Goal: Contribute content: Add original content to the website for others to see

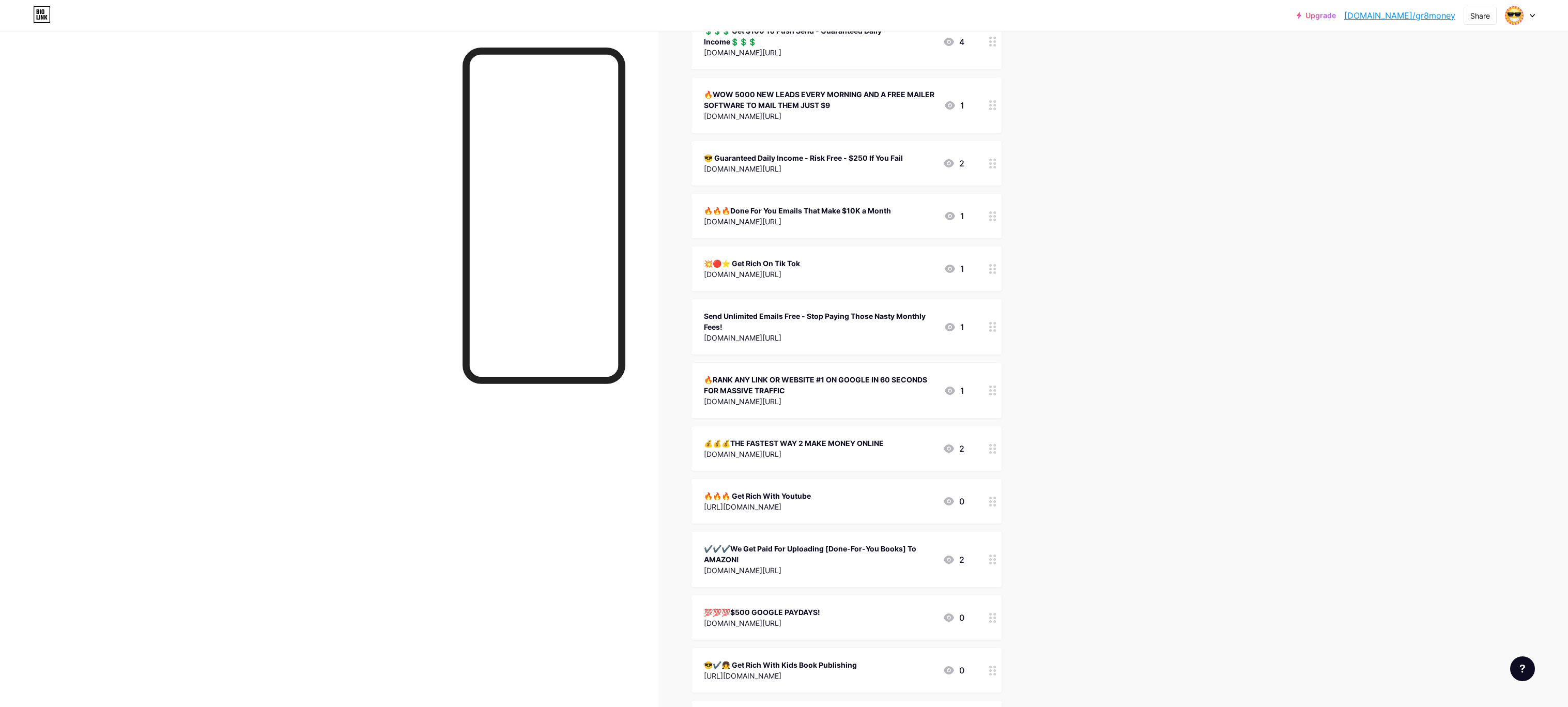
scroll to position [152, 0]
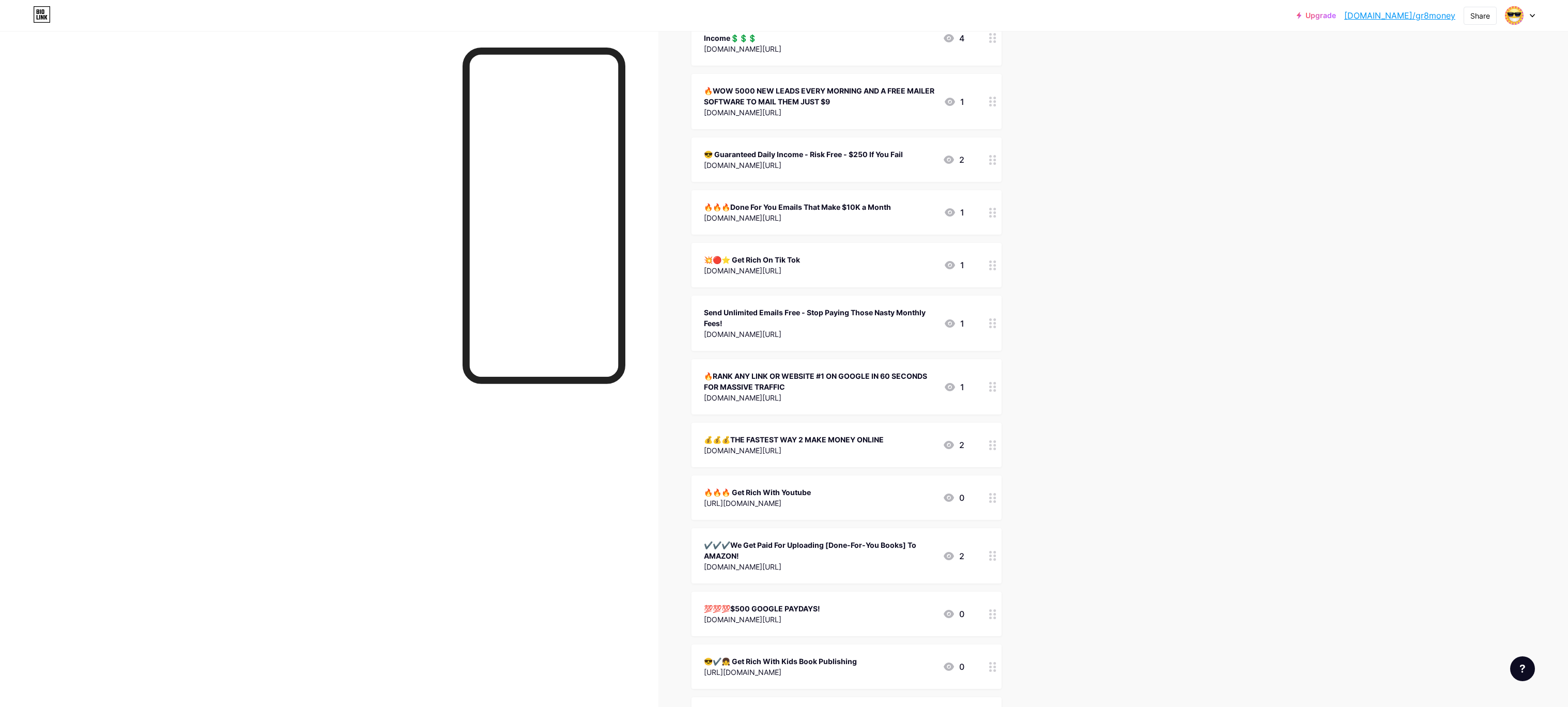
click at [796, 86] on div "🔥WOW 5000 NEW LEADS EVERY MORNING AND A FREE MAILER SOFTWARE TO MAIL THEM JUST …" at bounding box center [819, 96] width 231 height 22
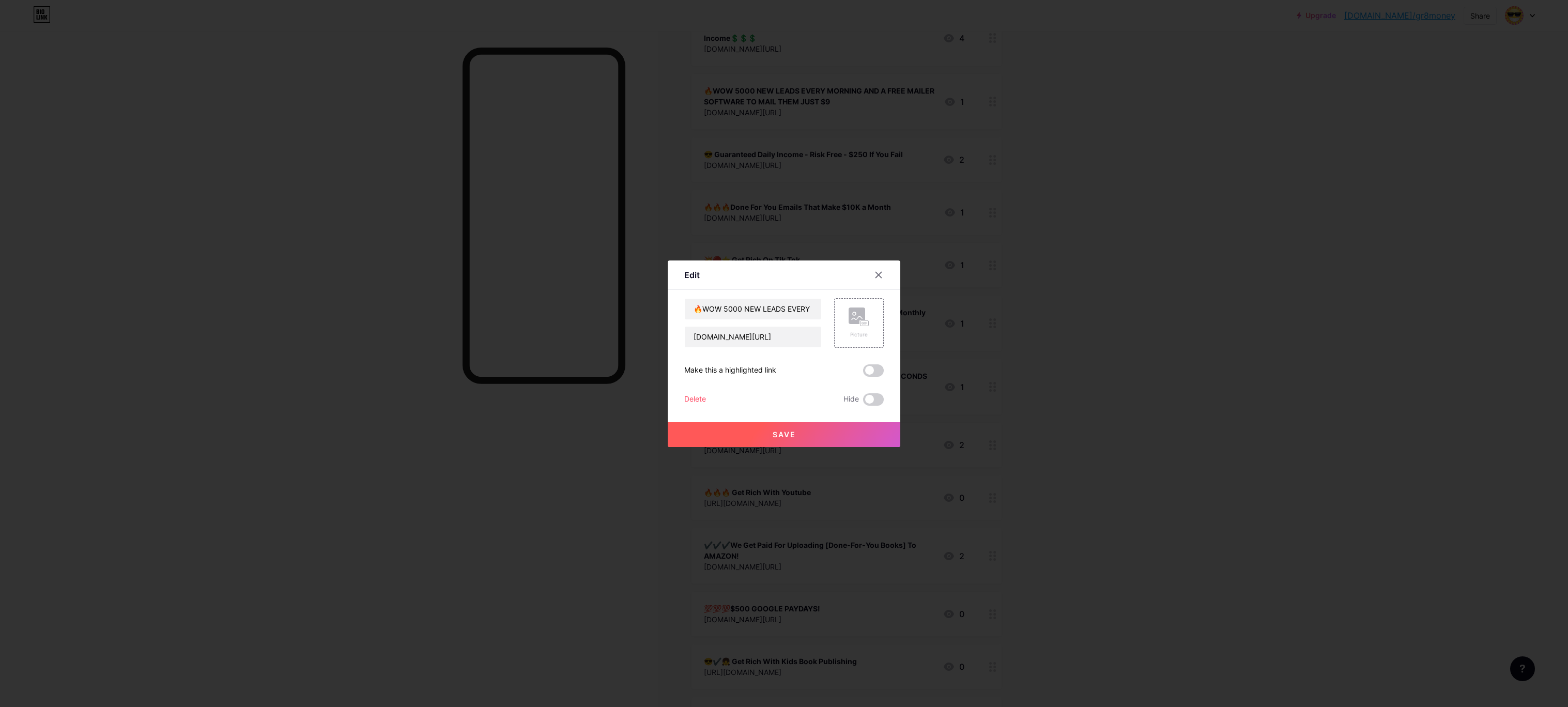
click at [1194, 515] on div at bounding box center [784, 353] width 1568 height 707
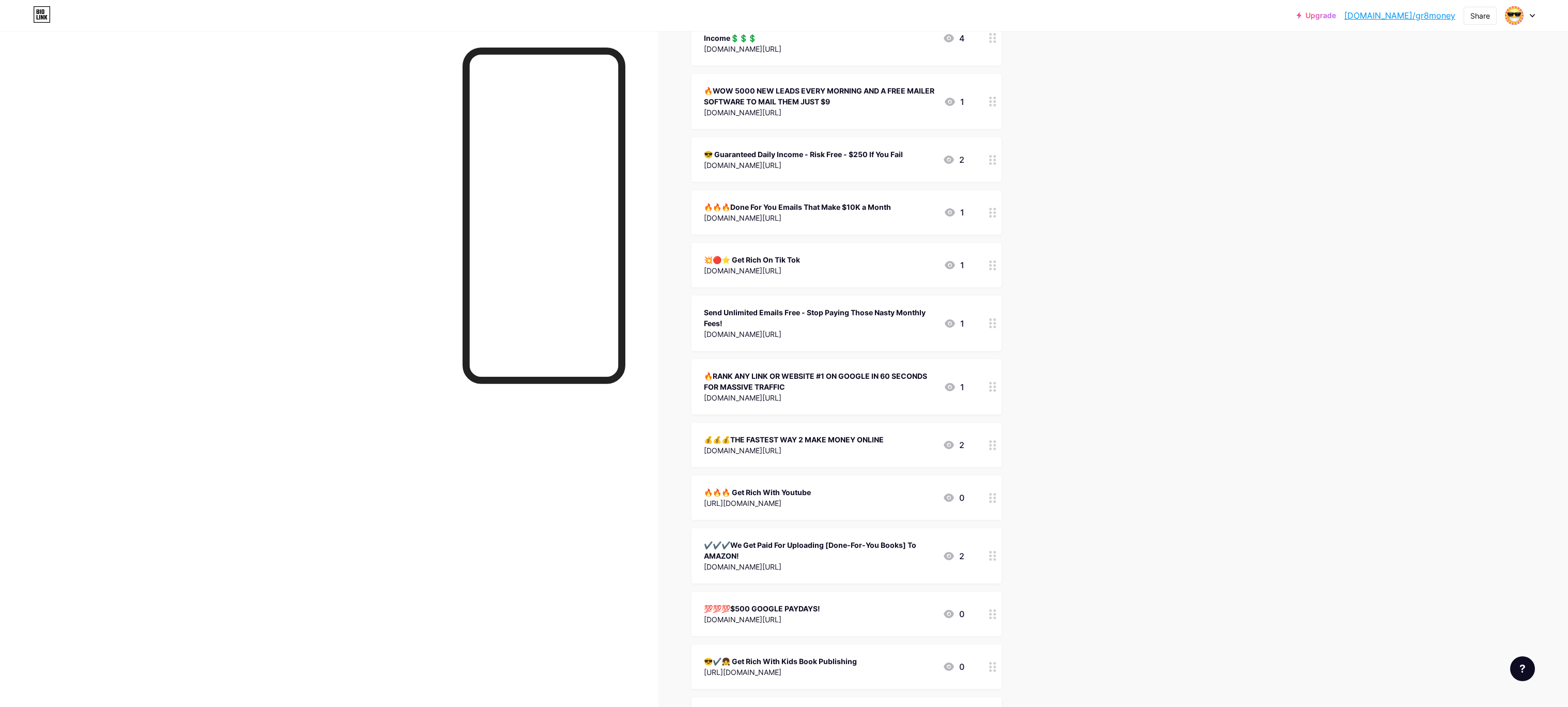
click at [763, 94] on div "🔥WOW 5000 NEW LEADS EVERY MORNING AND A FREE MAILER SOFTWARE TO MAIL THEM JUST …" at bounding box center [819, 96] width 231 height 22
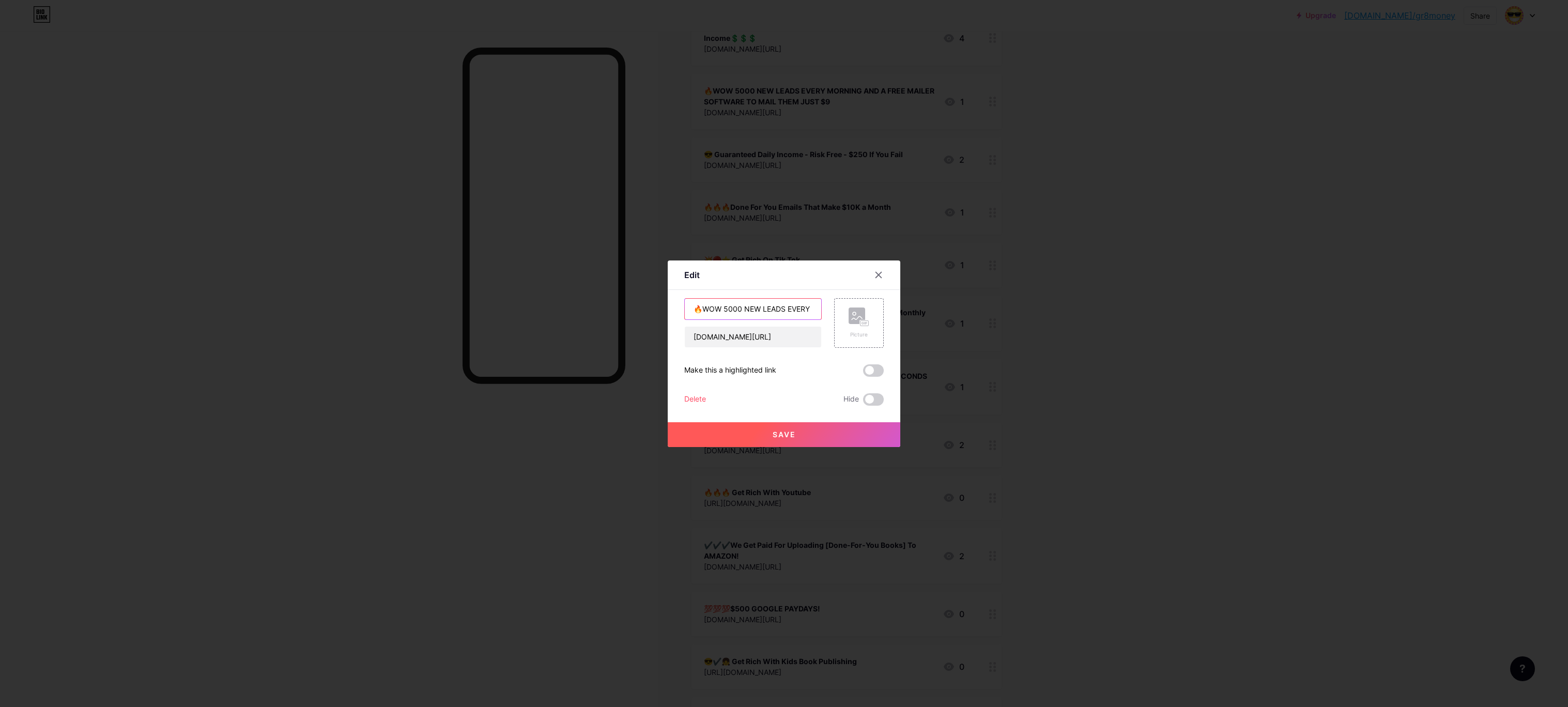
click at [807, 334] on div "🔥WOW 5000 NEW LEADS EVERY MORNING AND A FREE MAILER SOFTWARE TO MAIL THEM JUST …" at bounding box center [753, 323] width 138 height 50
type input "🔥UNLOCK YOUR VERY OWN ONE MINUTE MONEY NOW"
click at [625, 276] on div "Edit Content YouTube Play YouTube video without leaving your page. ADD Vimeo Pl…" at bounding box center [784, 353] width 1568 height 707
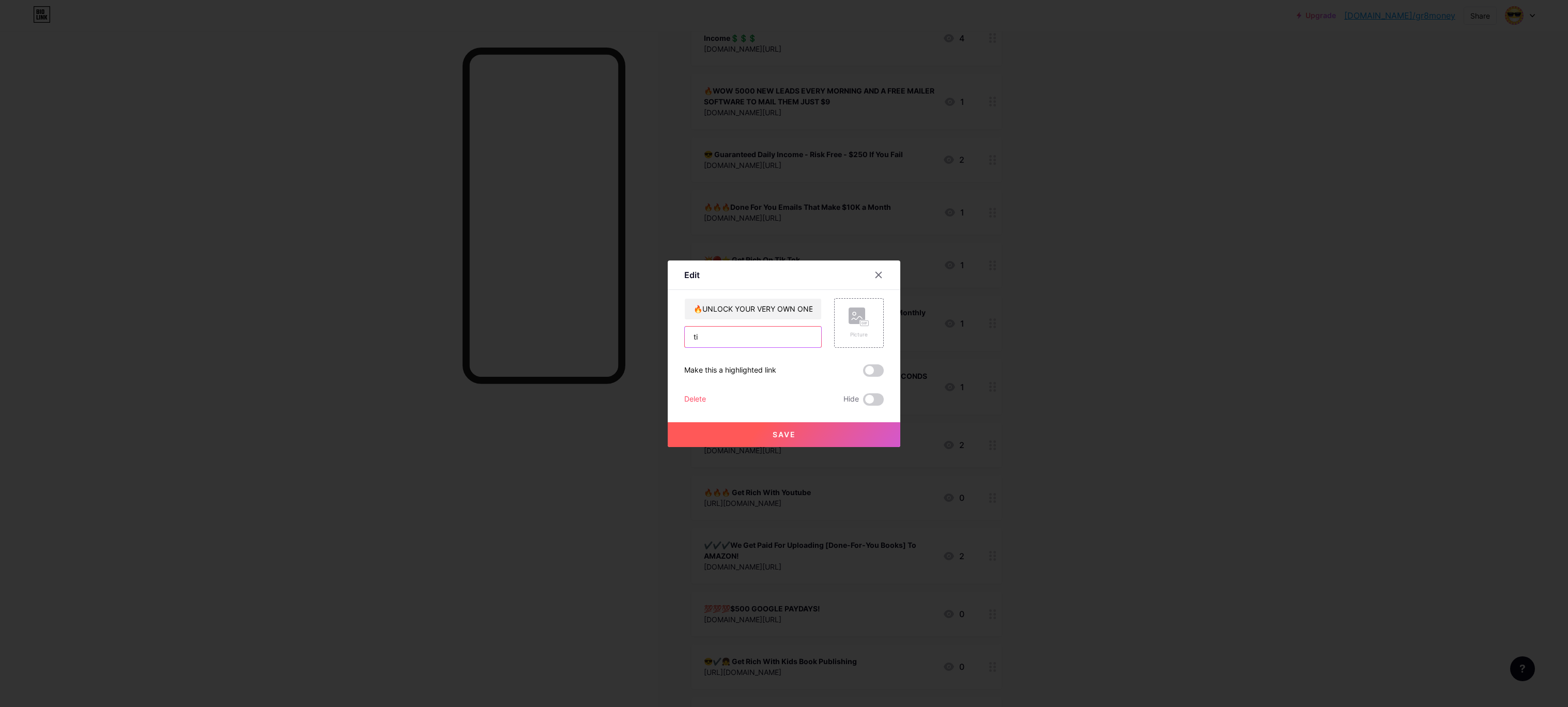
type input "t"
paste input "[URL][DOMAIN_NAME]"
click at [781, 433] on span "Save" at bounding box center [784, 434] width 23 height 9
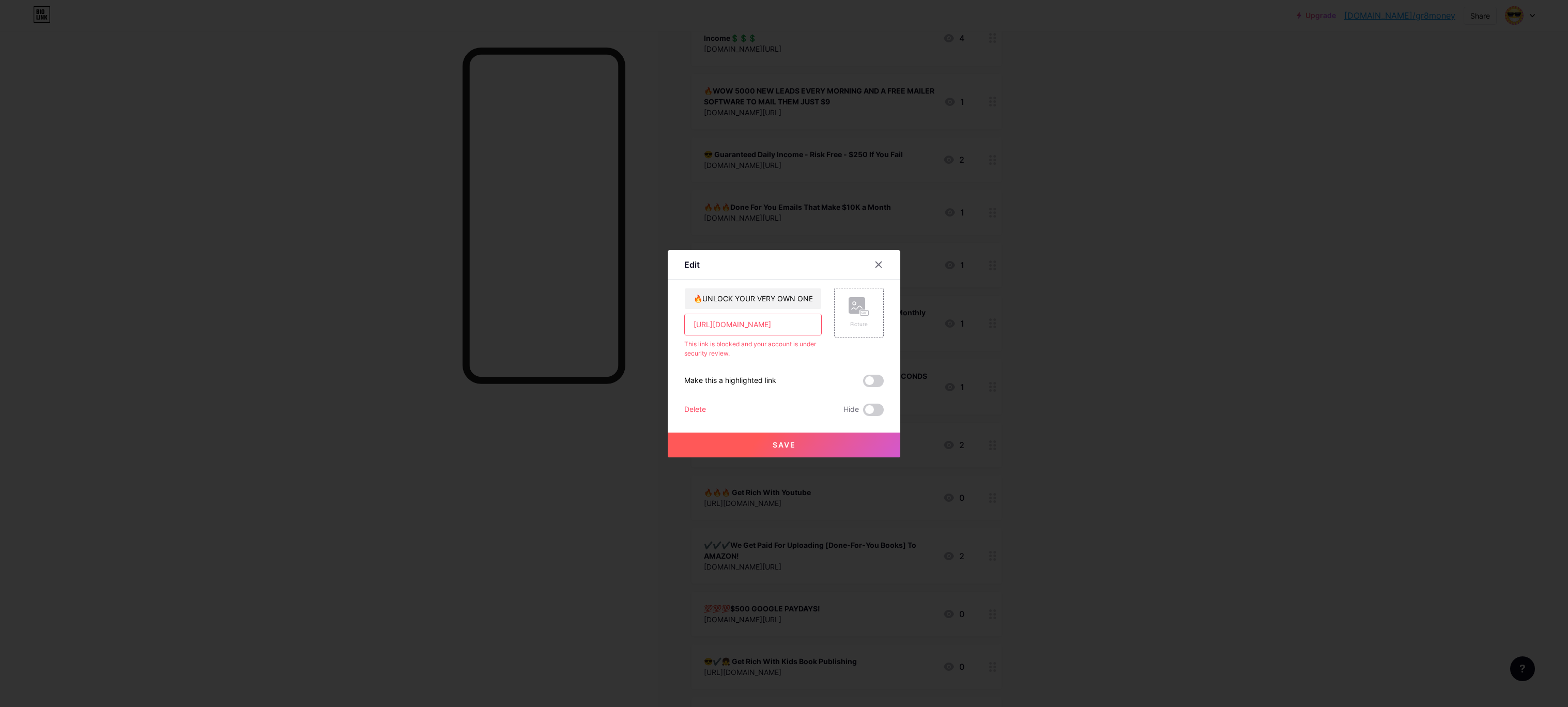
click at [597, 305] on div "Edit Content YouTube Play YouTube video without leaving your page. ADD Vimeo Pl…" at bounding box center [784, 353] width 1568 height 707
click at [898, 329] on div "Edit Content YouTube Play YouTube video without leaving your page. ADD Vimeo Pl…" at bounding box center [784, 354] width 233 height 207
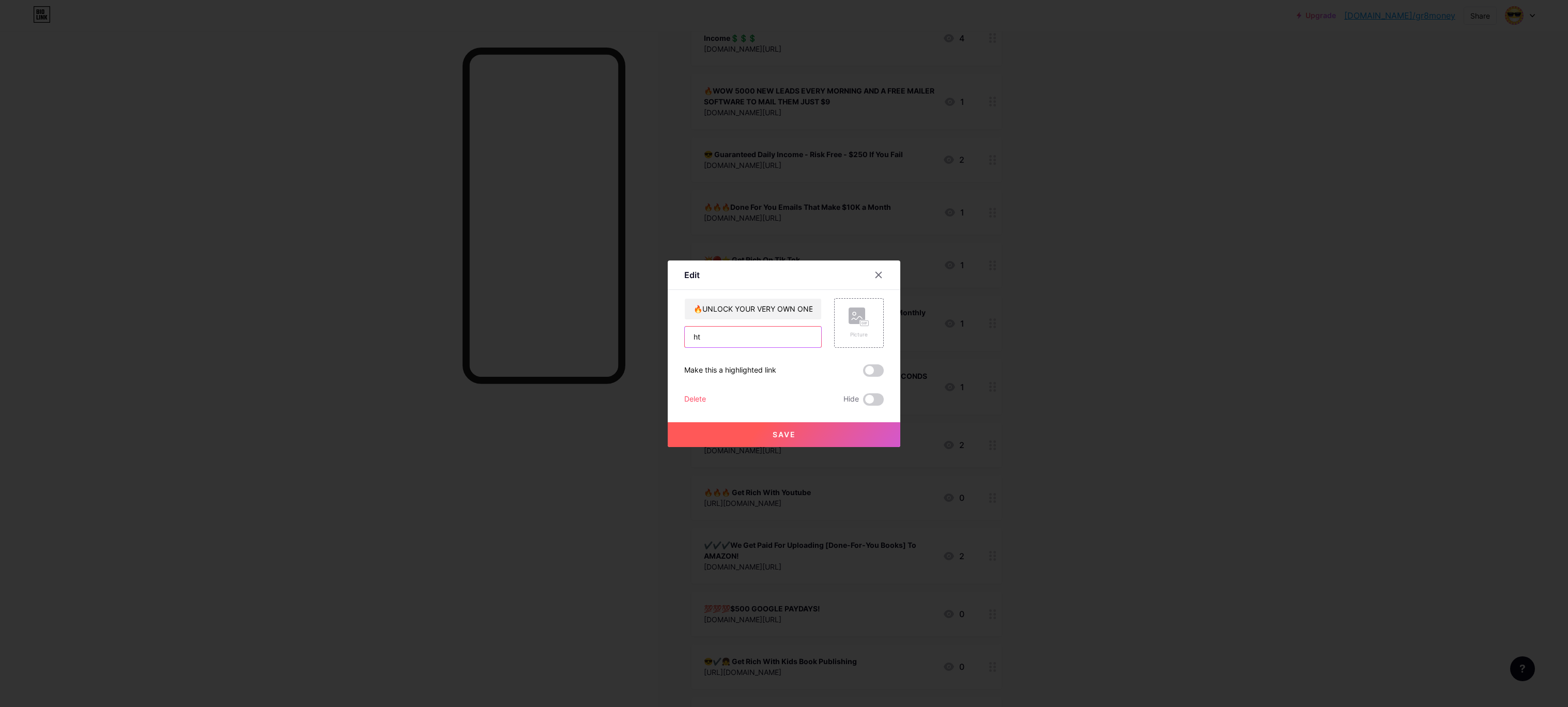
type input "h"
click at [774, 153] on div at bounding box center [784, 353] width 1568 height 707
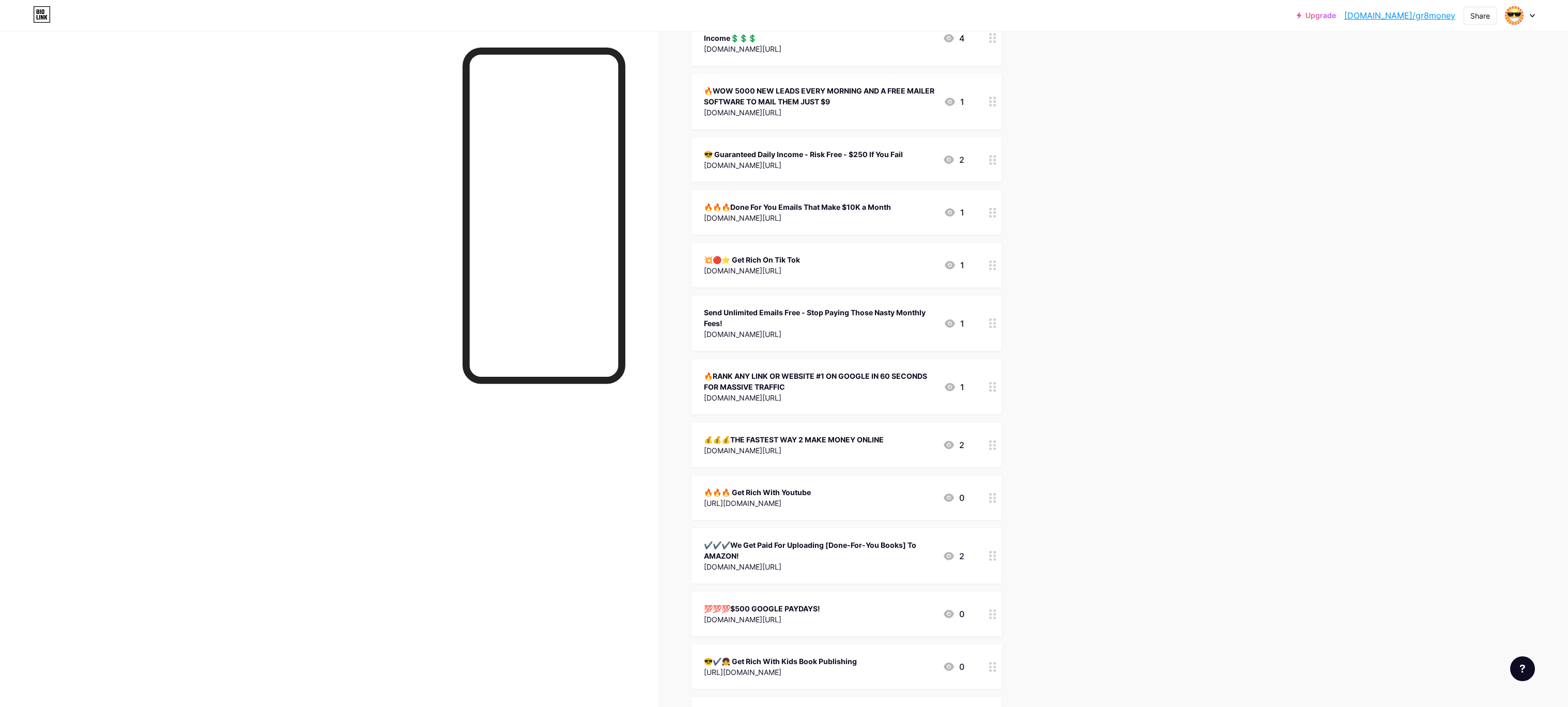
click at [747, 149] on div "😎 Guaranteed Daily Income - Risk Free - $250 If You Fail" at bounding box center [803, 155] width 199 height 11
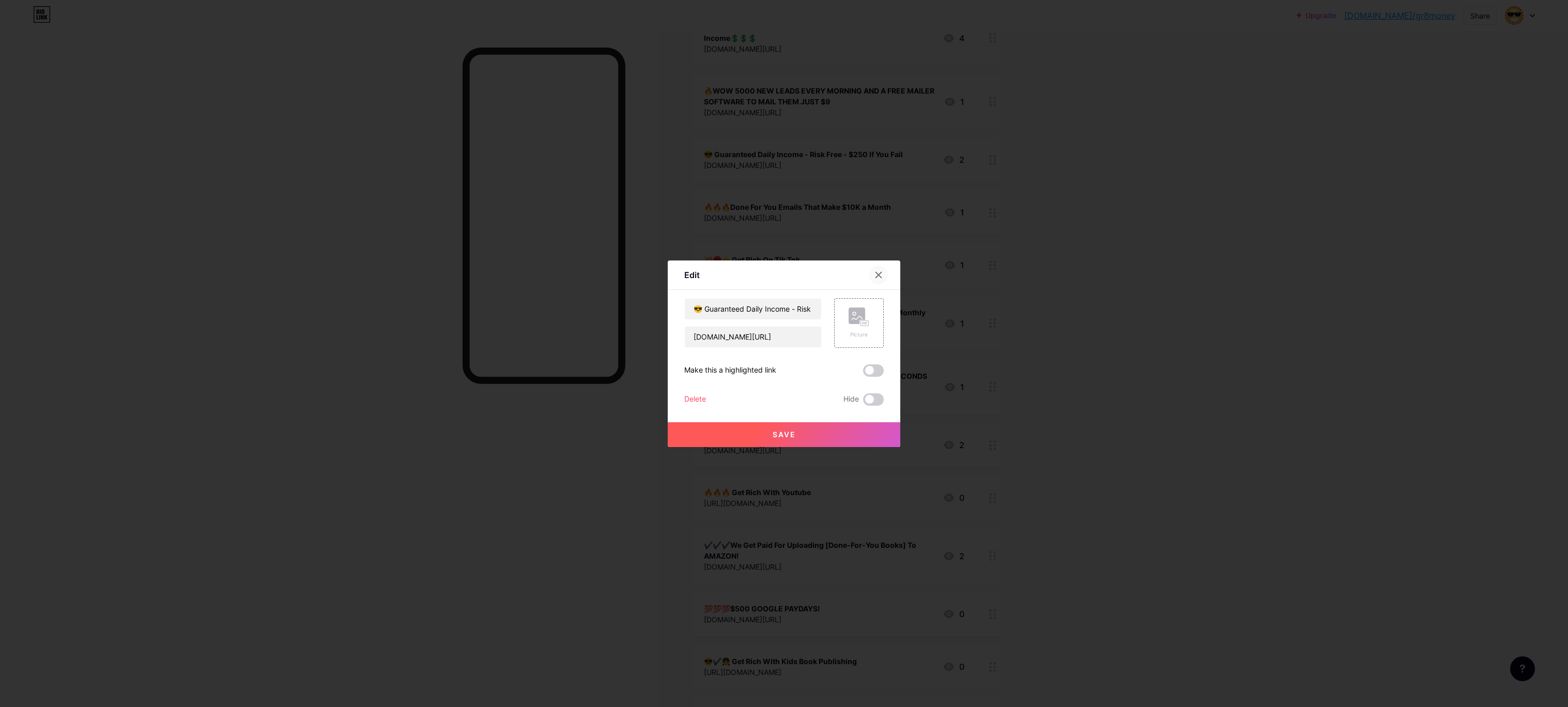
click at [876, 275] on icon at bounding box center [879, 275] width 9 height 9
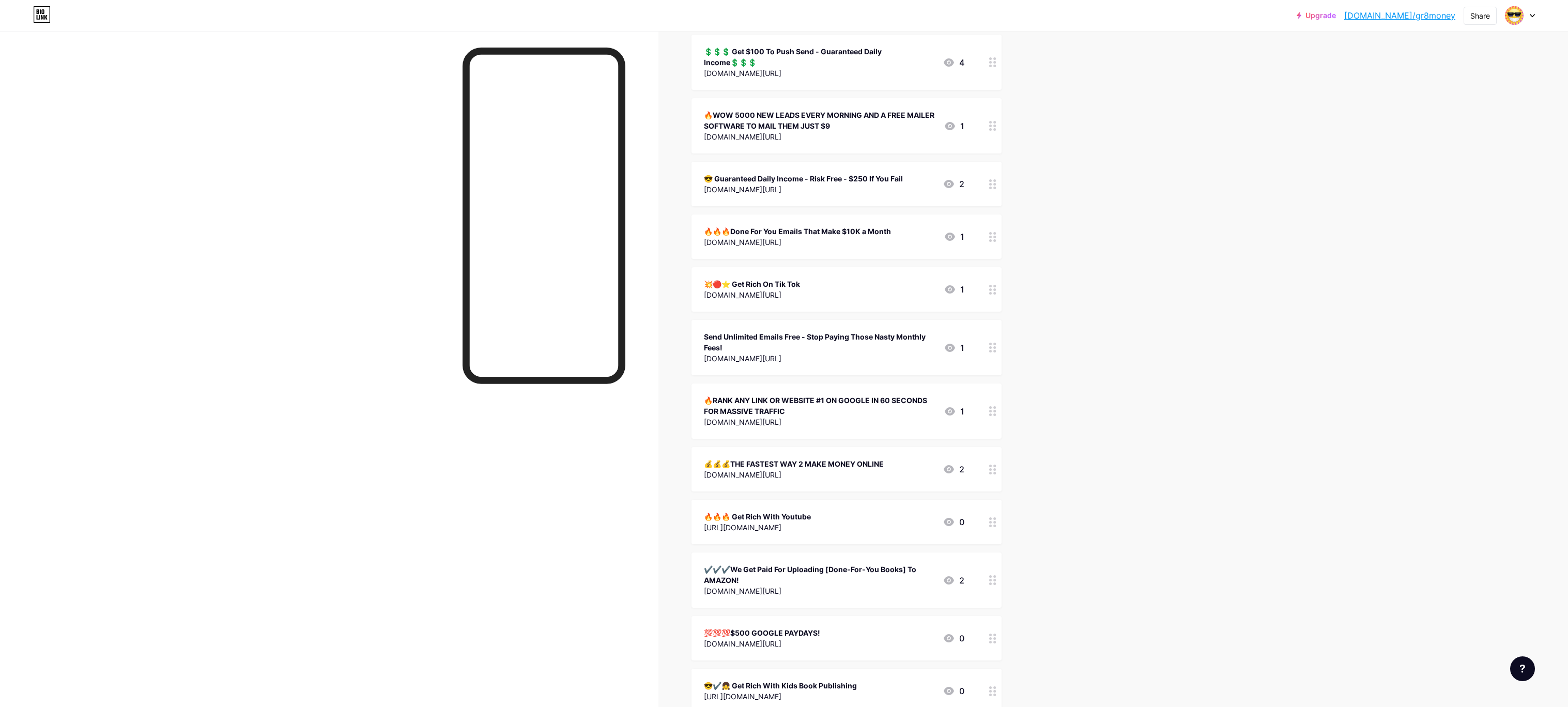
scroll to position [131, 0]
click at [824, 108] on div "🔥WOW 5000 NEW LEADS EVERY MORNING AND A FREE MAILER SOFTWARE TO MAIL THEM JUST …" at bounding box center [819, 118] width 231 height 22
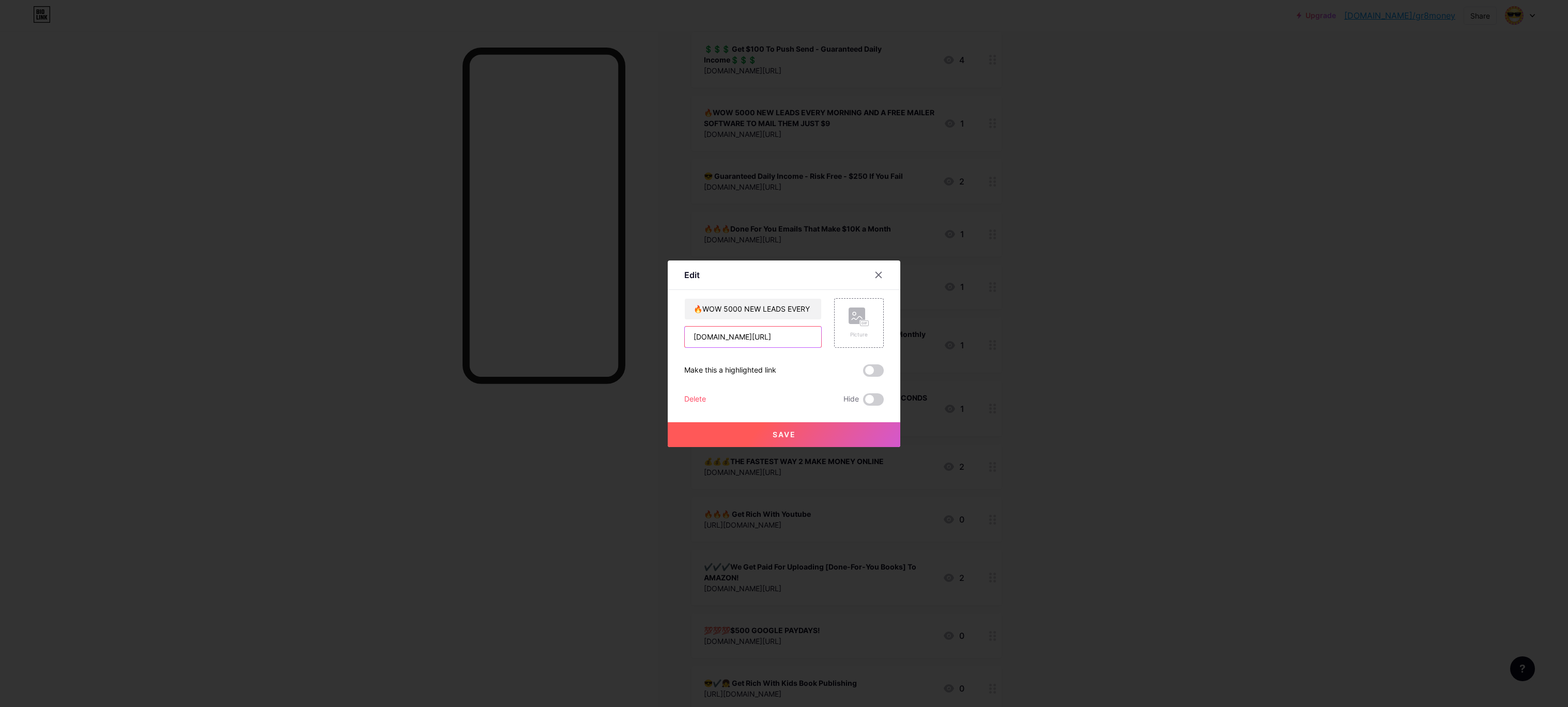
click at [748, 406] on div "🔥WOW 5000 NEW LEADS EVERY MORNING AND A FREE MAILER SOFTWARE TO MAIL THEM JUST …" at bounding box center [784, 352] width 200 height 108
type input "t"
paste input "[URL][DOMAIN_NAME]"
type input "[URL][DOMAIN_NAME]"
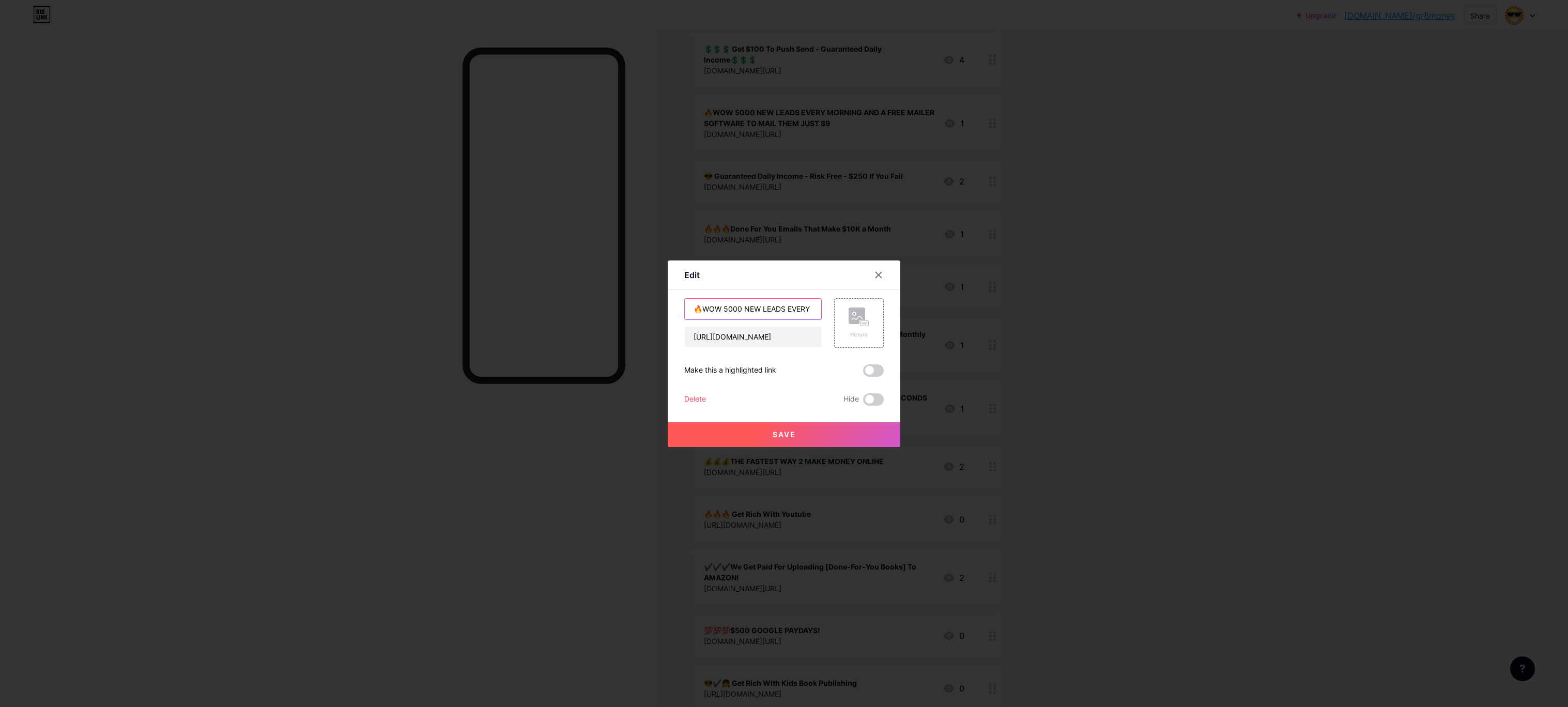
scroll to position [0, 0]
click at [814, 282] on div "Edit Content YouTube Play YouTube video without leaving your page. ADD Vimeo Pl…" at bounding box center [784, 354] width 233 height 187
type input "🔥UNLOCK YOUR VERY OWN ONE MINUTE MONEY NOW"
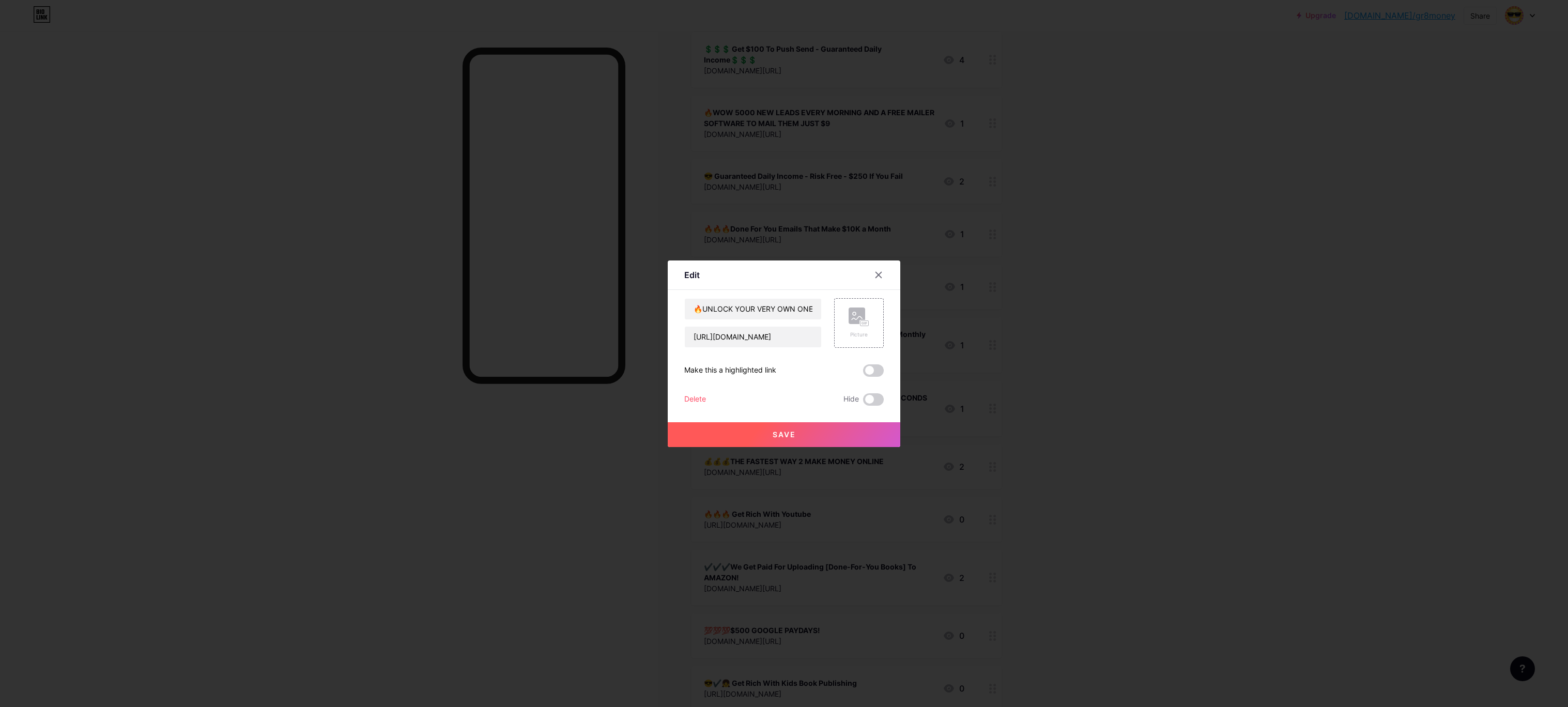
click at [854, 344] on div "🔥UNLOCK YOUR VERY OWN ONE MINUTE MONEY NOW [URL][DOMAIN_NAME] Picture Make this…" at bounding box center [784, 352] width 200 height 108
click at [782, 432] on span "Save" at bounding box center [784, 434] width 23 height 9
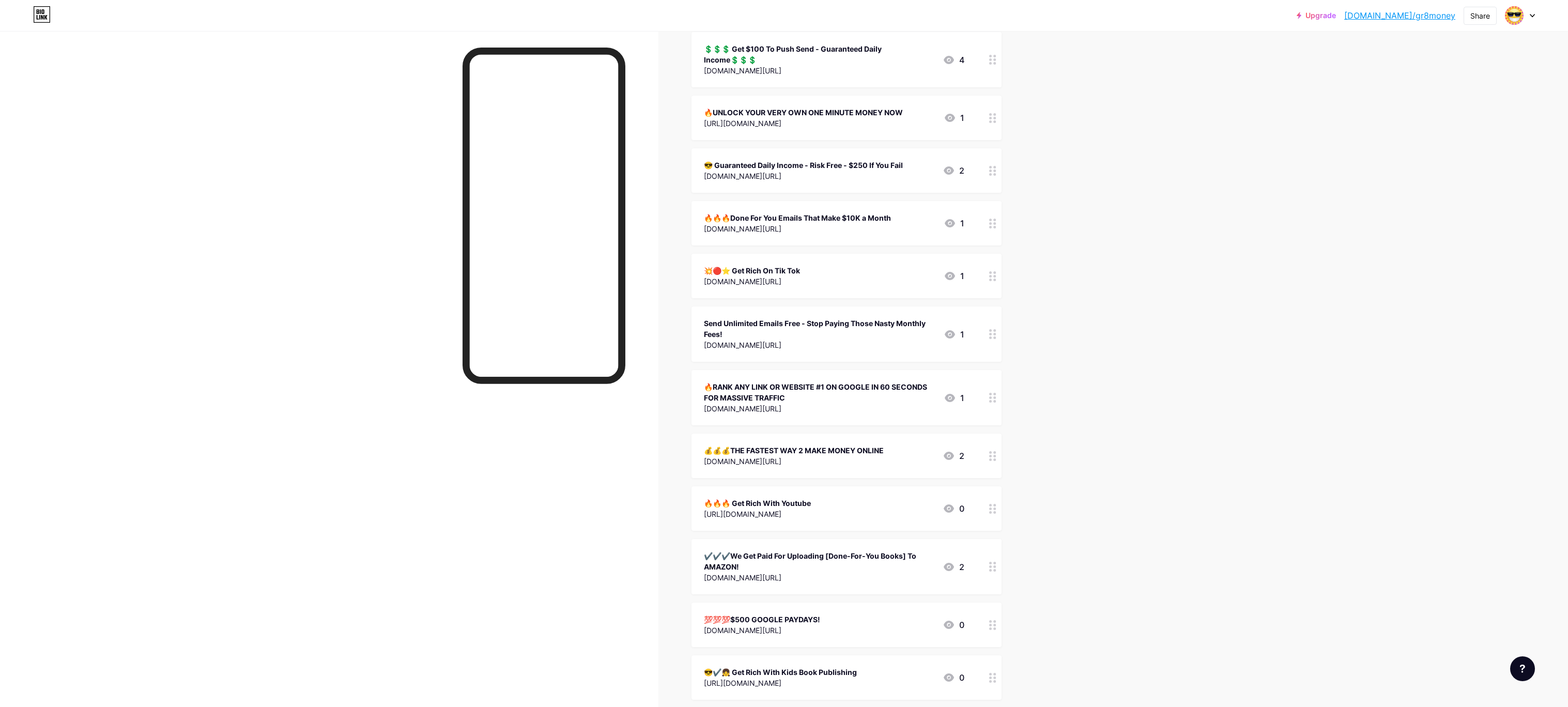
click at [797, 111] on div "🔥UNLOCK YOUR VERY OWN ONE MINUTE MONEY NOW" at bounding box center [803, 113] width 199 height 11
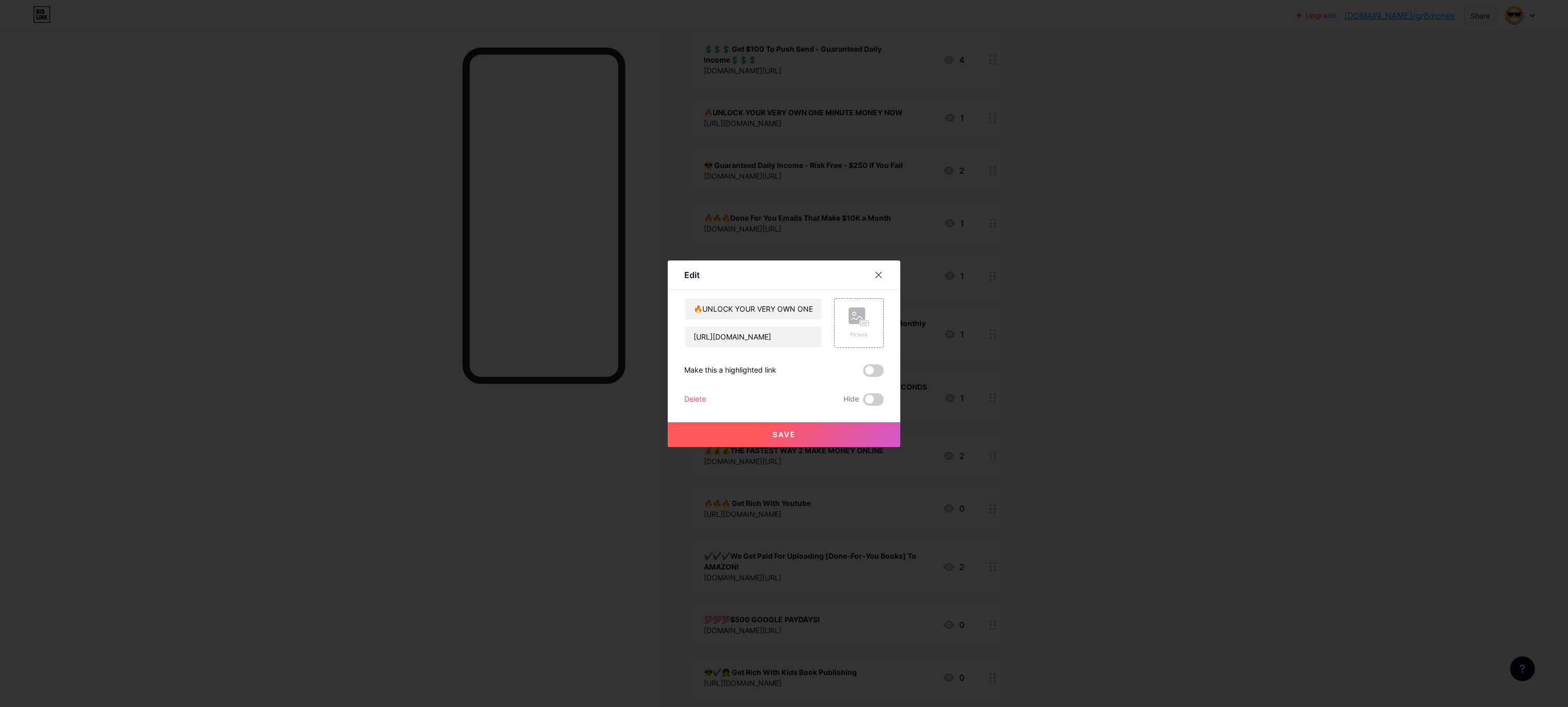
click at [776, 431] on span "Save" at bounding box center [784, 434] width 23 height 9
